Goal: Task Accomplishment & Management: Manage account settings

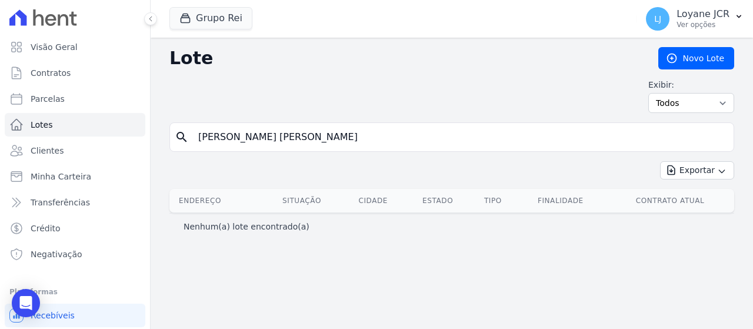
click at [341, 135] on input "[PERSON_NAME] [PERSON_NAME]" at bounding box center [460, 137] width 538 height 24
drag, startPoint x: 341, startPoint y: 135, endPoint x: 170, endPoint y: 144, distance: 172.1
click at [159, 145] on div "Lote [GEOGRAPHIC_DATA] Exibir: Todos Disponíveis Vendidas Reservadas Indisponív…" at bounding box center [452, 183] width 603 height 291
paste input "[PERSON_NAME]"
type input "[PERSON_NAME]"
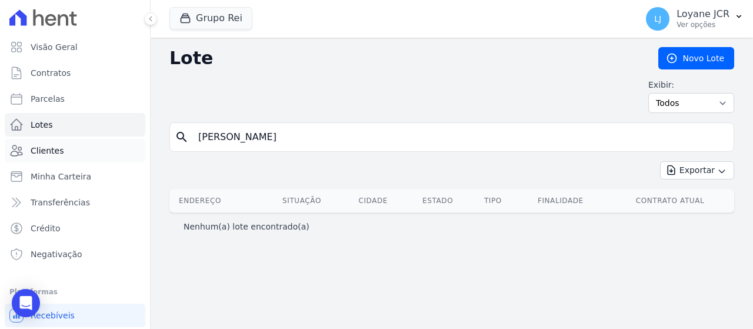
click at [100, 145] on link "Clientes" at bounding box center [75, 151] width 141 height 24
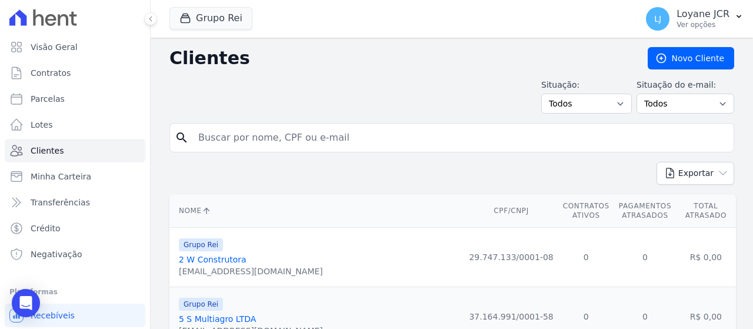
click at [360, 138] on input "search" at bounding box center [460, 138] width 538 height 24
paste input "[PERSON_NAME]"
type input "[PERSON_NAME]"
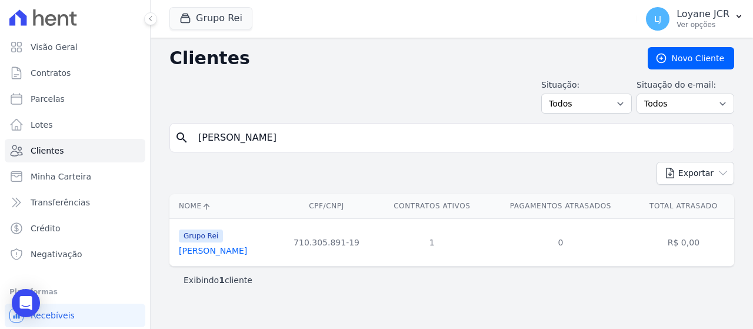
click at [247, 248] on link "[PERSON_NAME]" at bounding box center [213, 250] width 68 height 9
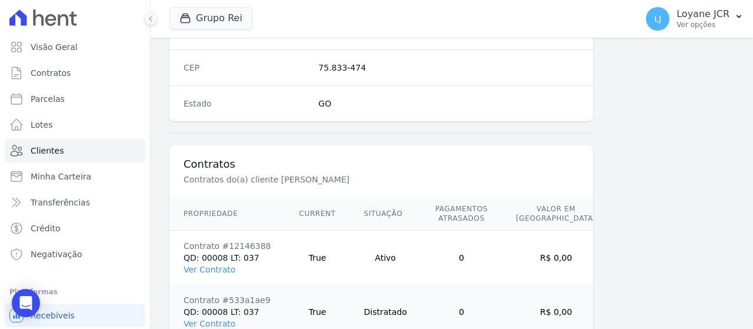
scroll to position [830, 0]
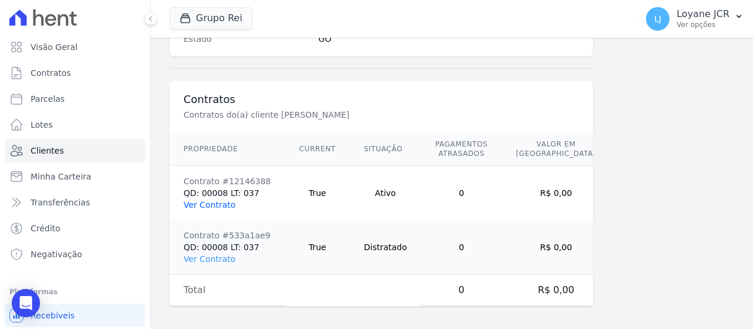
click at [200, 200] on link "Ver Contrato" at bounding box center [210, 204] width 52 height 9
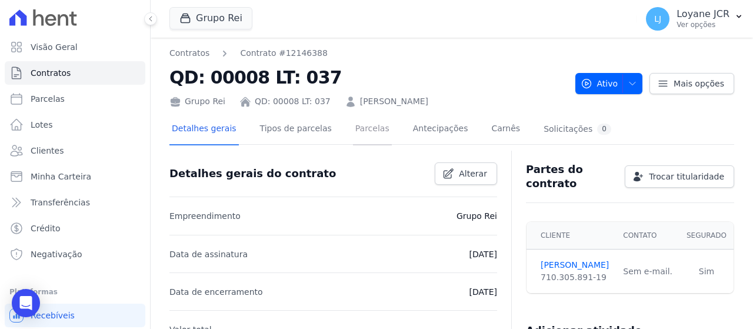
click at [353, 125] on link "Parcelas" at bounding box center [372, 129] width 39 height 31
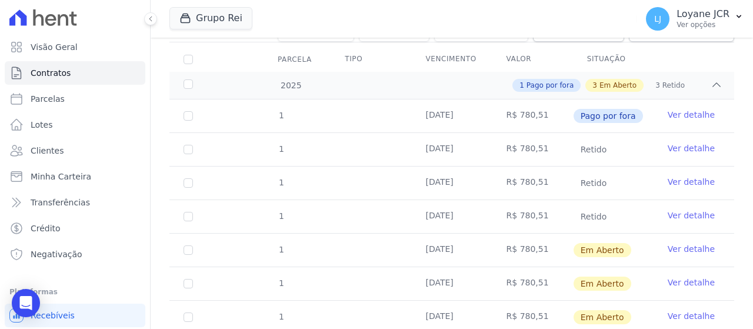
scroll to position [177, 0]
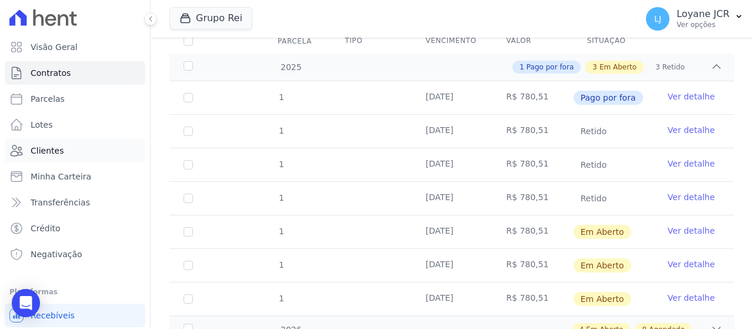
click at [78, 155] on link "Clientes" at bounding box center [75, 151] width 141 height 24
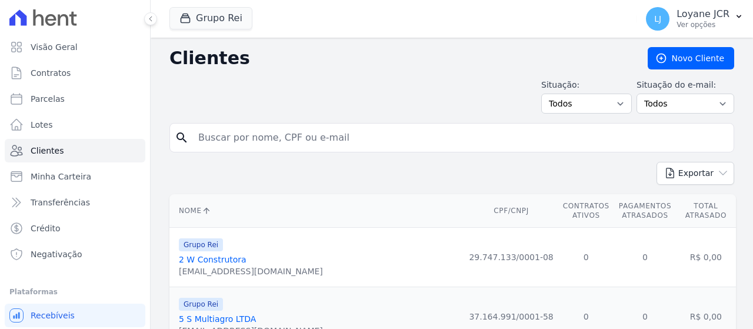
click at [411, 140] on input "search" at bounding box center [460, 138] width 538 height 24
paste input "[PERSON_NAME]"
type input "[PERSON_NAME]"
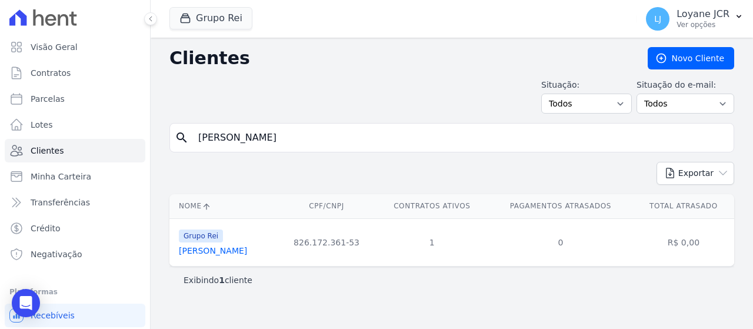
drag, startPoint x: 364, startPoint y: 143, endPoint x: 367, endPoint y: 134, distance: 9.3
click at [367, 135] on input "[PERSON_NAME]" at bounding box center [460, 138] width 538 height 24
click at [247, 248] on link "[PERSON_NAME]" at bounding box center [213, 250] width 68 height 9
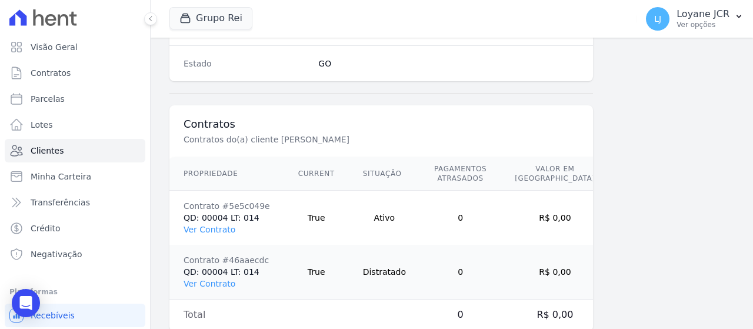
scroll to position [830, 0]
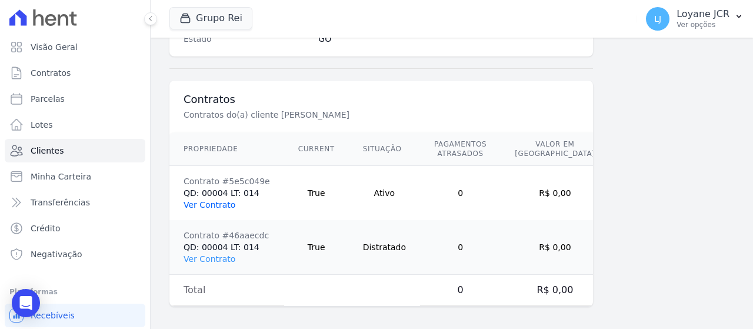
click at [210, 202] on link "Ver Contrato" at bounding box center [210, 204] width 52 height 9
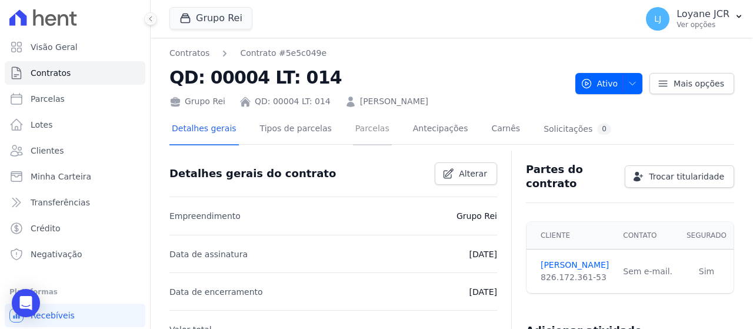
click at [353, 129] on link "Parcelas" at bounding box center [372, 129] width 39 height 31
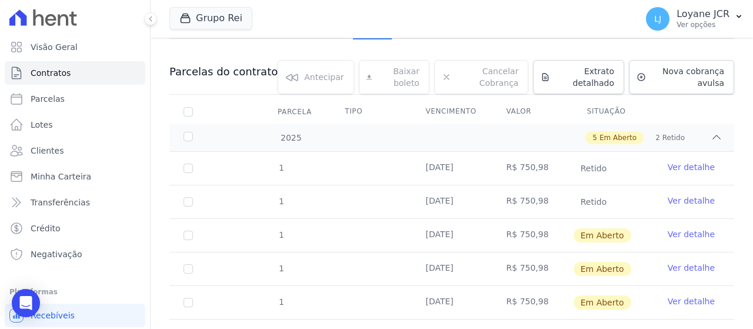
scroll to position [118, 0]
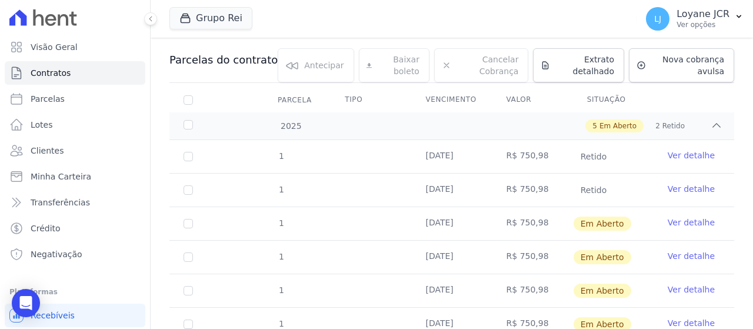
click at [182, 225] on td "1" at bounding box center [189, 223] width 38 height 33
click at [191, 215] on td "1" at bounding box center [189, 223] width 38 height 33
click at [190, 224] on input "checkbox" at bounding box center [188, 223] width 9 height 9
checkbox input "true"
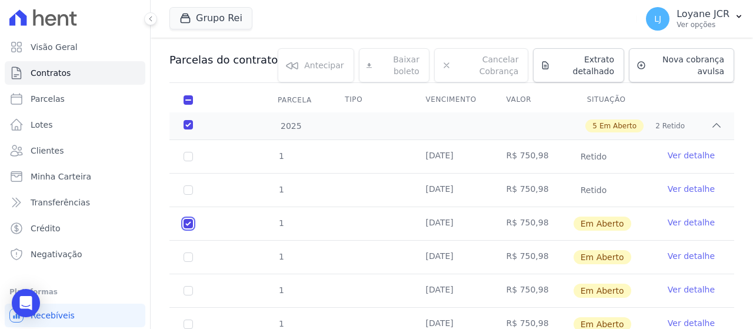
checkbox input "true"
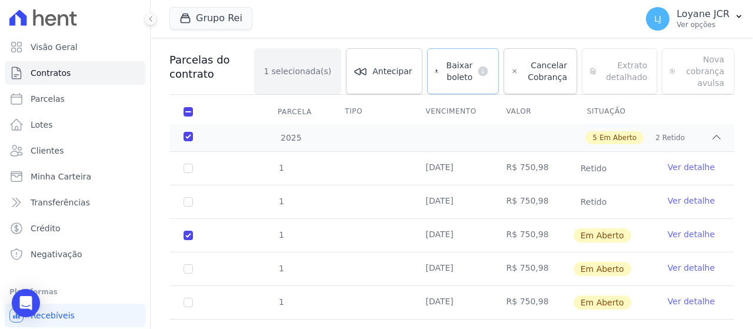
click at [473, 65] on dt "default" at bounding box center [481, 71] width 16 height 12
